Goal: Book appointment/travel/reservation

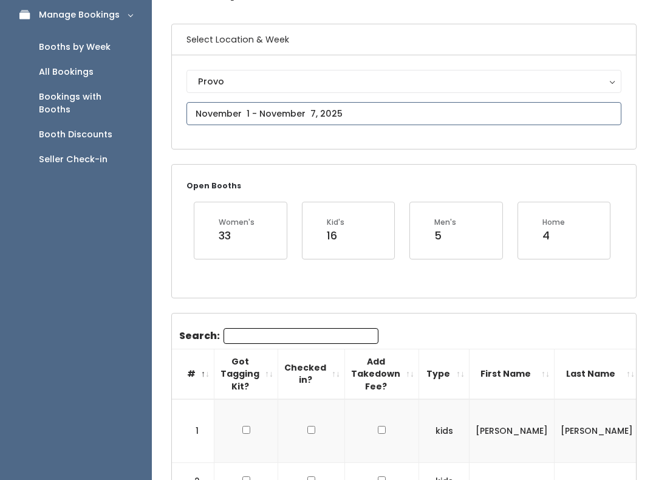
click at [513, 117] on input "text" at bounding box center [403, 114] width 435 height 23
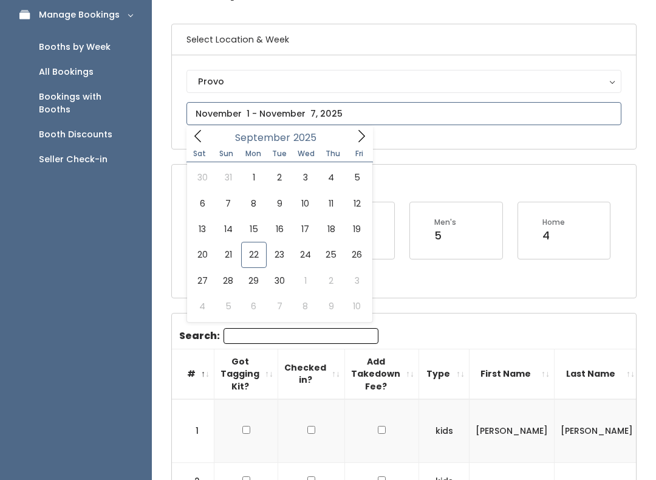
click at [197, 134] on icon at bounding box center [197, 135] width 13 height 13
click at [354, 139] on icon at bounding box center [360, 135] width 13 height 13
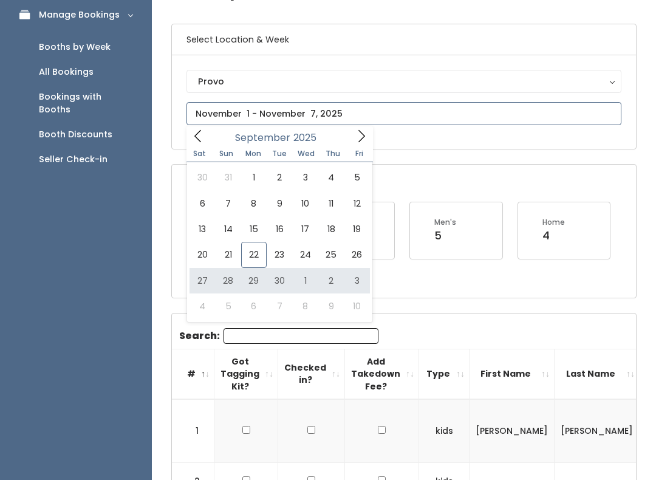
type input "September 27 to October 3"
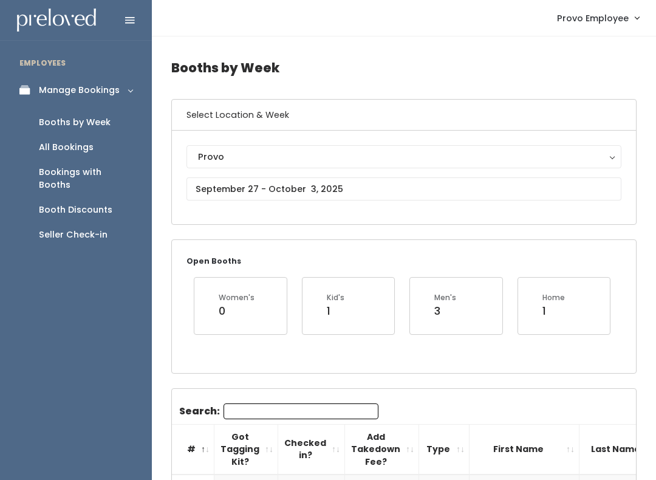
click at [543, 161] on div "Provo" at bounding box center [404, 156] width 412 height 13
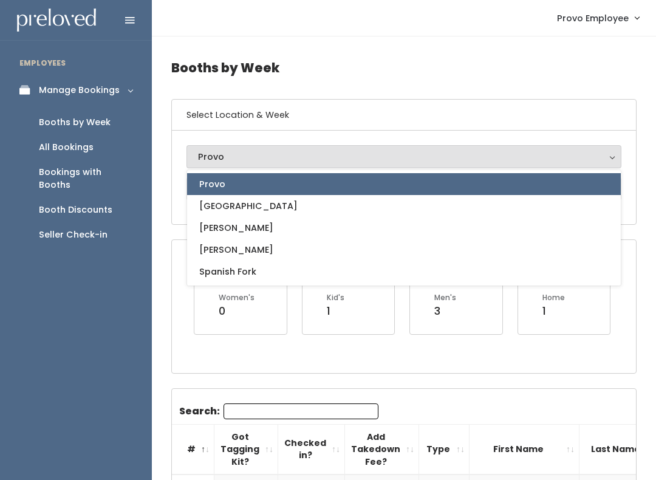
click at [407, 352] on div "Open Booths Women's 0 Kid's 1 Men's 3 Home 1" at bounding box center [404, 306] width 464 height 132
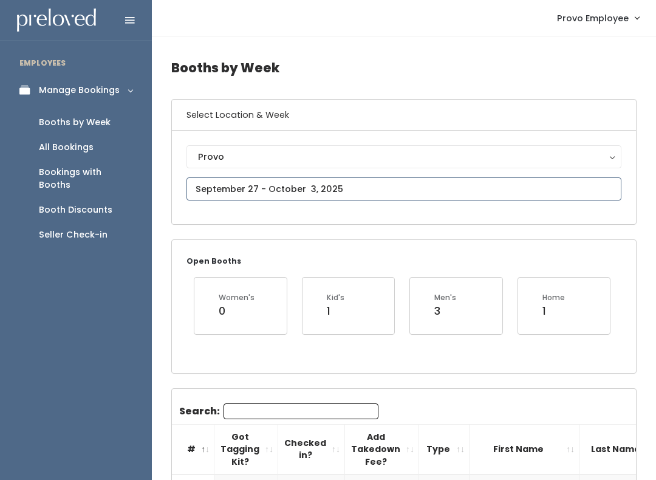
click at [523, 184] on input "text" at bounding box center [403, 188] width 435 height 23
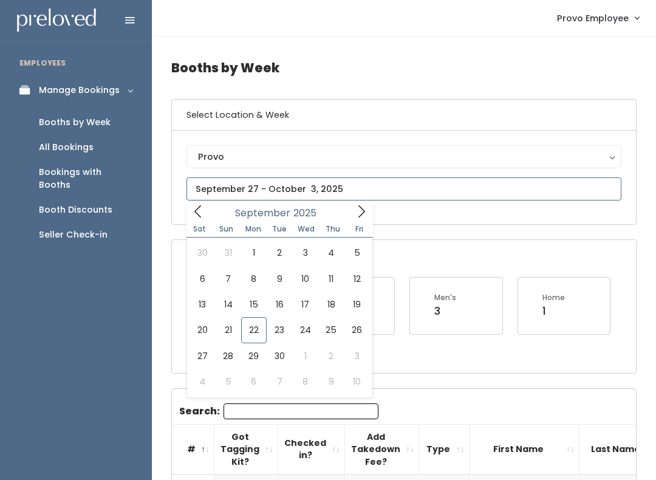
click at [359, 211] on icon at bounding box center [360, 211] width 13 height 13
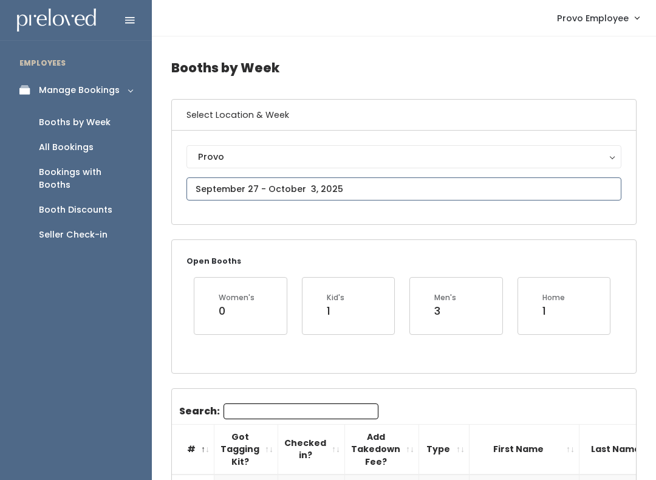
type input "September 27 to October 3"
click at [409, 189] on input "text" at bounding box center [403, 188] width 435 height 23
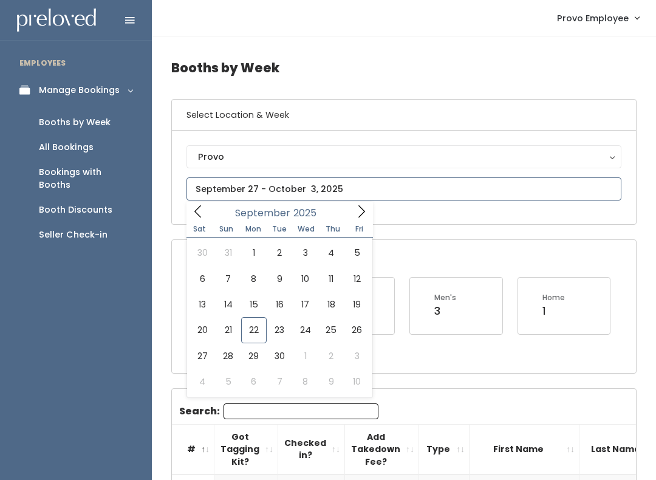
click at [364, 204] on span at bounding box center [361, 211] width 23 height 19
type input "[DATE] to [DATE]"
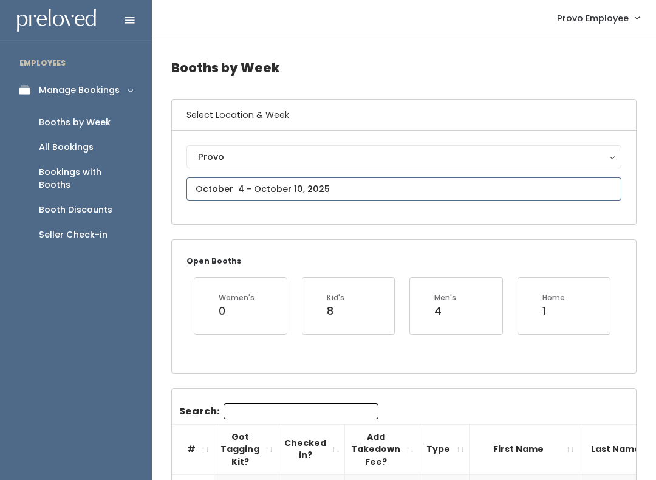
click at [409, 185] on input "text" at bounding box center [403, 188] width 435 height 23
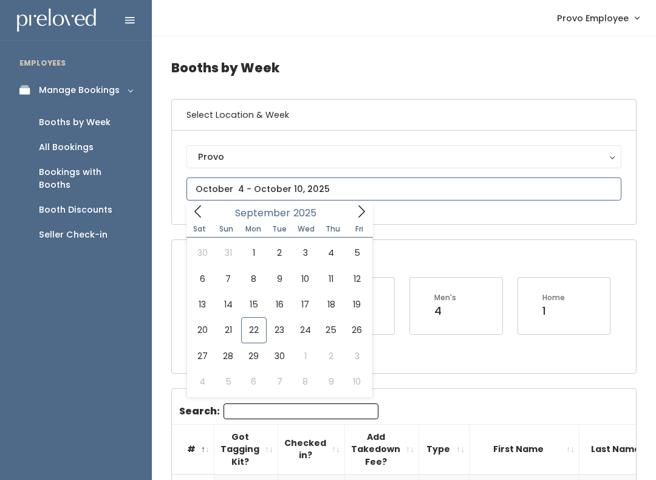
click at [356, 214] on icon at bounding box center [360, 211] width 13 height 13
type input "October 4 to October 10"
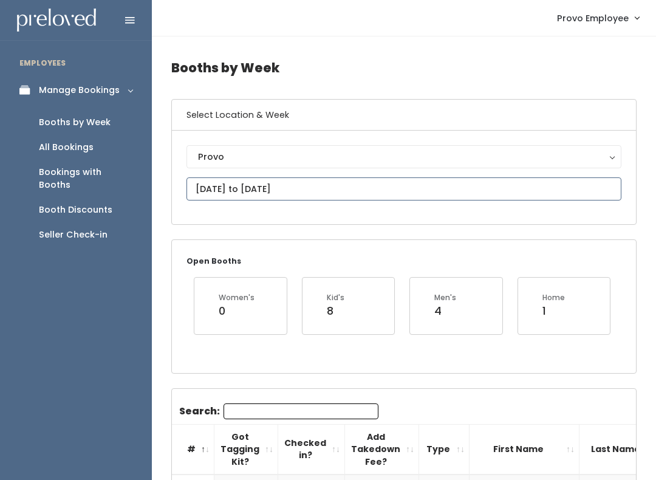
click at [431, 189] on input "October 4 to October 10" at bounding box center [403, 188] width 435 height 23
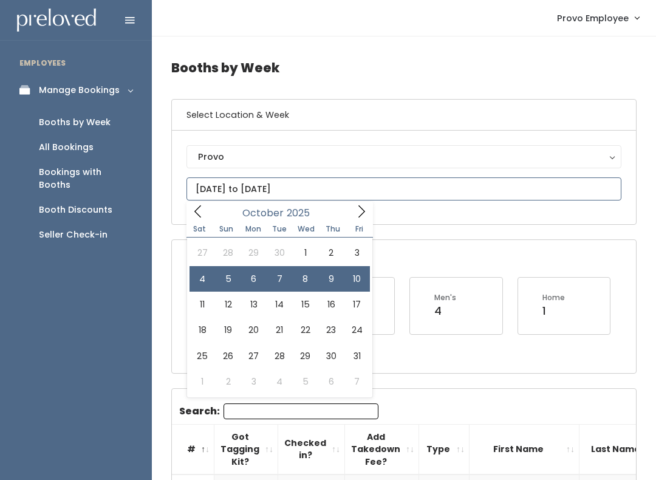
click at [410, 180] on input "October 4 to October 10" at bounding box center [403, 188] width 435 height 23
click at [380, 197] on input "October 4 to October 10" at bounding box center [403, 188] width 435 height 23
click at [441, 185] on input "October 4 to October 10" at bounding box center [403, 188] width 435 height 23
click at [597, 152] on div "Provo" at bounding box center [404, 156] width 412 height 13
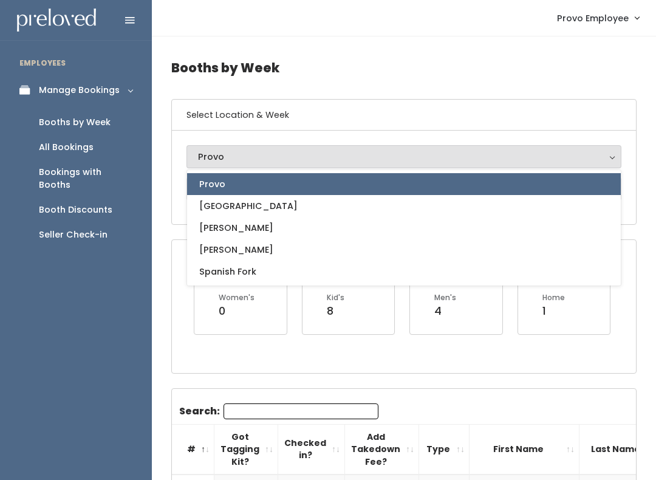
click at [577, 156] on div "Provo" at bounding box center [404, 156] width 412 height 13
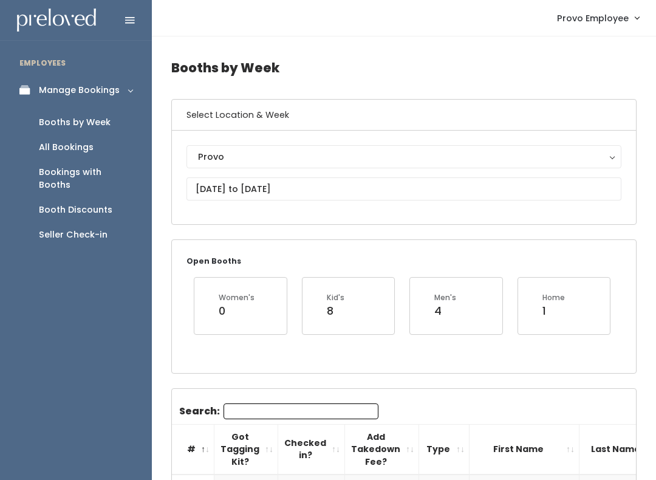
click at [583, 152] on div "Provo" at bounding box center [404, 156] width 412 height 13
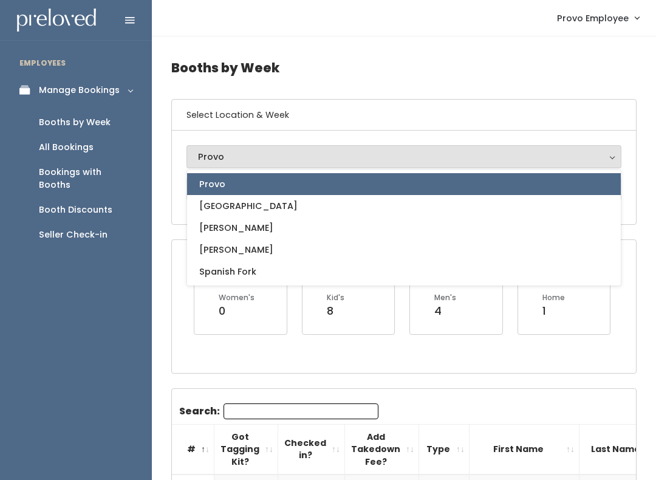
click at [585, 182] on link "Provo" at bounding box center [403, 184] width 433 height 22
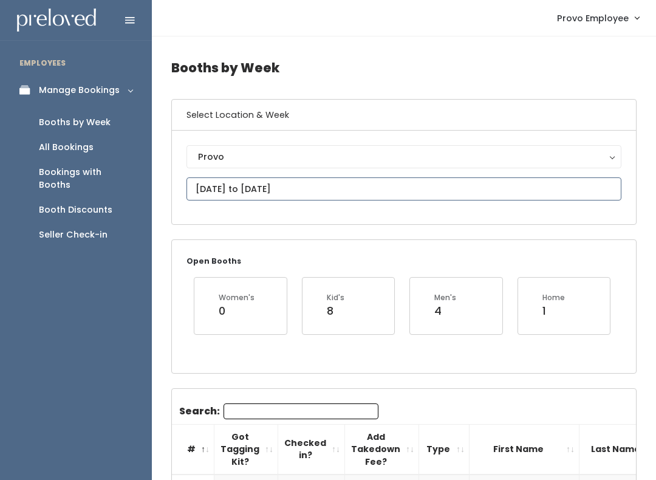
click at [601, 190] on input "October 4 to October 10" at bounding box center [403, 188] width 435 height 23
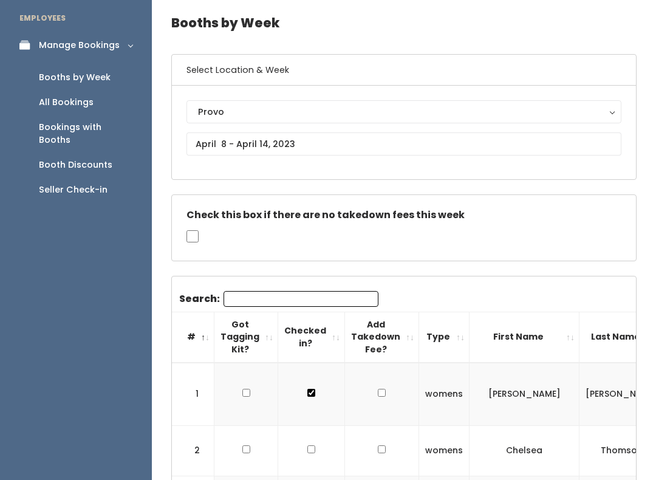
scroll to position [54, 0]
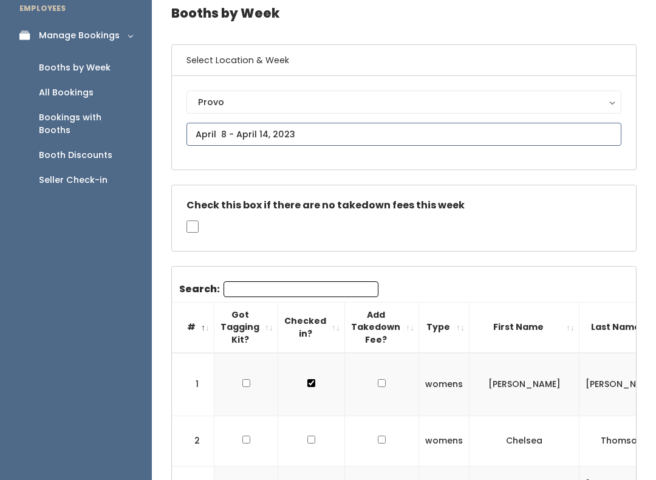
click at [463, 144] on input "text" at bounding box center [403, 134] width 435 height 23
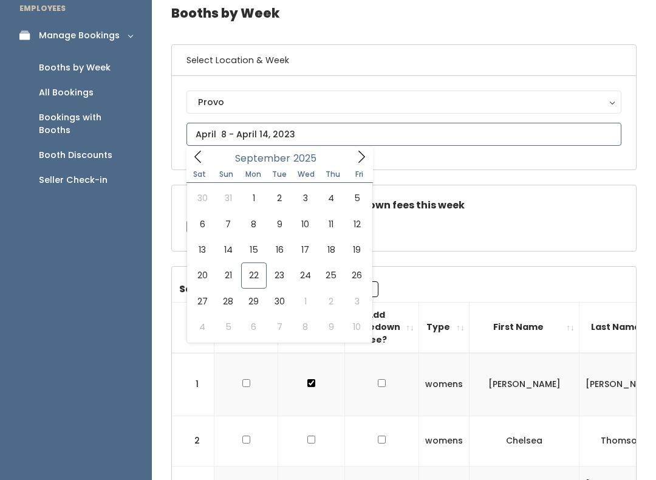
click at [371, 161] on span at bounding box center [361, 156] width 23 height 19
click at [354, 156] on icon at bounding box center [360, 156] width 13 height 13
click at [202, 158] on icon at bounding box center [197, 156] width 13 height 13
type input "[DATE] to [DATE]"
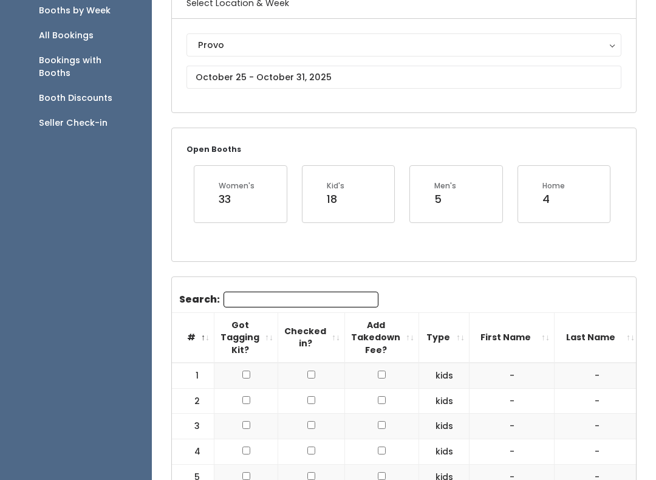
scroll to position [95, 0]
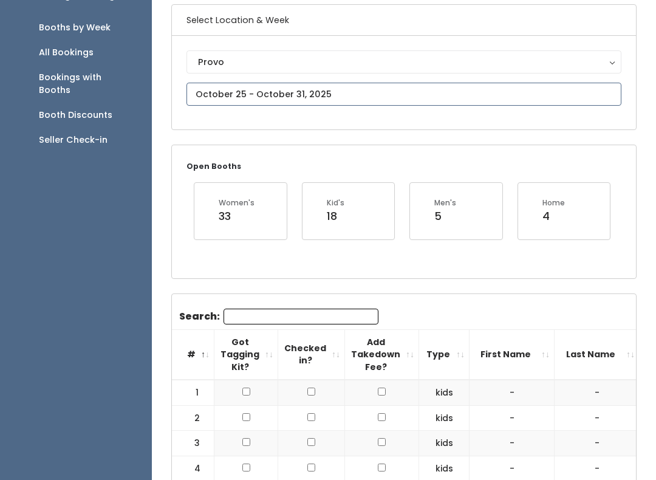
click at [407, 90] on input "text" at bounding box center [403, 94] width 435 height 23
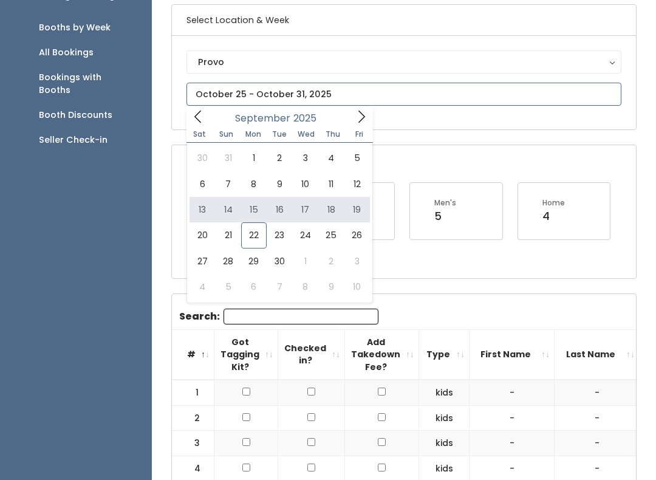
type input "September 13 to September 19"
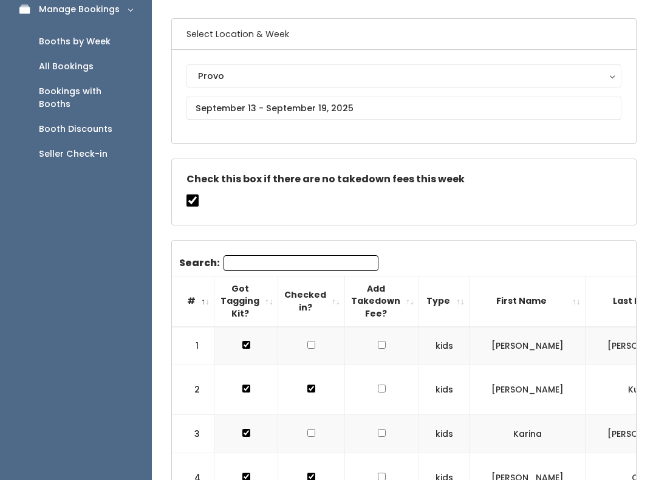
scroll to position [81, 0]
